Goal: Information Seeking & Learning: Learn about a topic

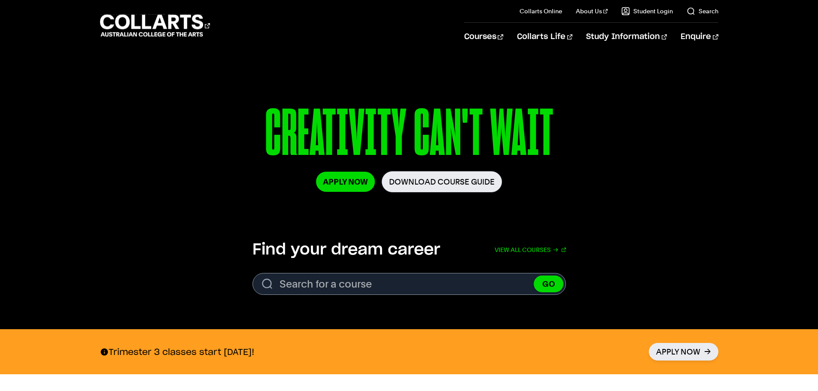
scroll to position [215, 0]
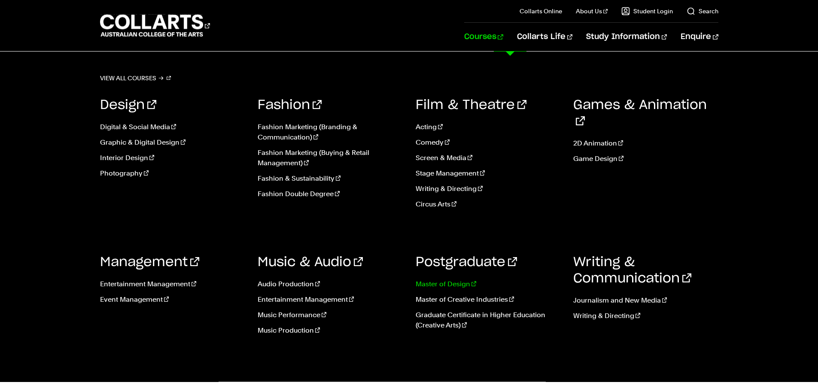
click at [443, 282] on link "Master of Design" at bounding box center [487, 284] width 145 height 10
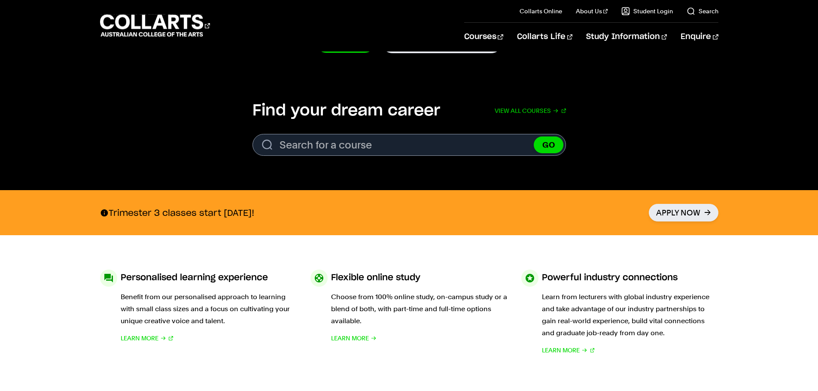
scroll to position [172, 0]
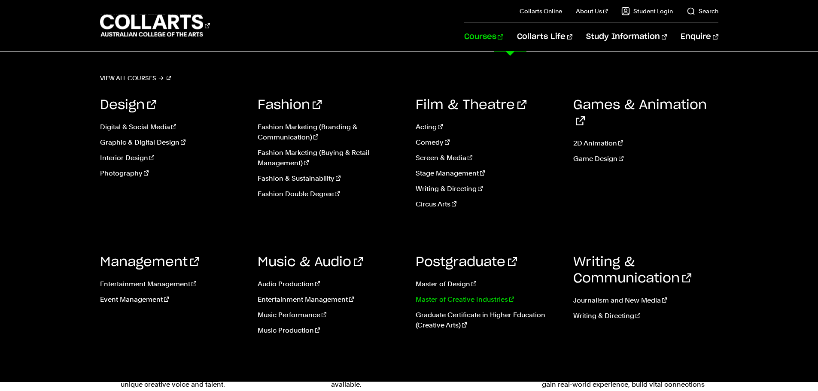
click at [467, 301] on link "Master of Creative Industries" at bounding box center [487, 299] width 145 height 10
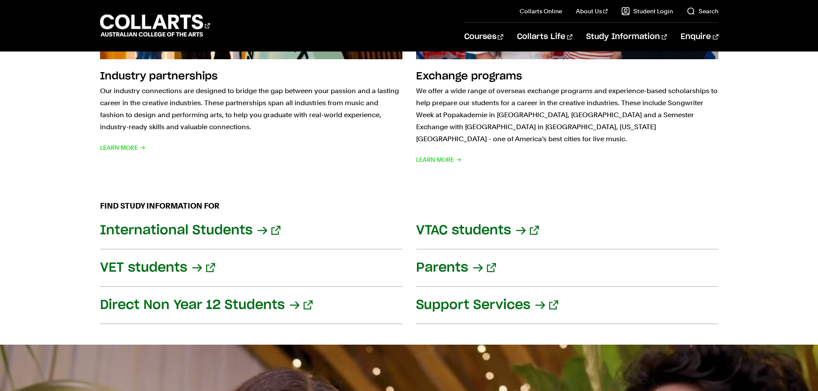
scroll to position [773, 0]
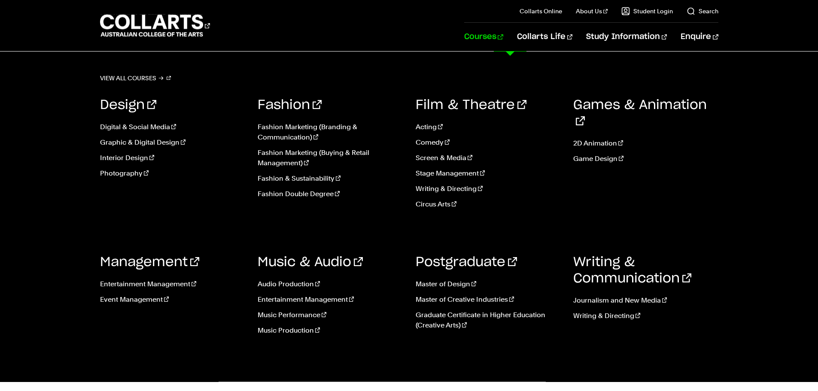
click at [503, 37] on link "Courses" at bounding box center [483, 37] width 39 height 28
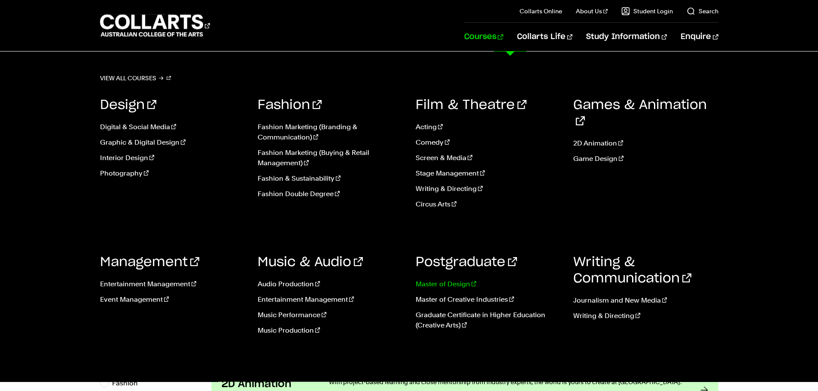
click at [445, 279] on link "Master of Design" at bounding box center [487, 284] width 145 height 10
